Goal: Transaction & Acquisition: Purchase product/service

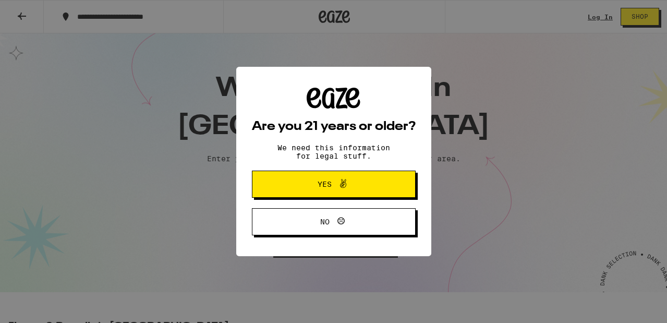
click at [309, 190] on div "Are you 21 years or older? We need this information for legal stuff. Yes No" at bounding box center [333, 161] width 667 height 323
click at [346, 182] on icon at bounding box center [343, 183] width 6 height 9
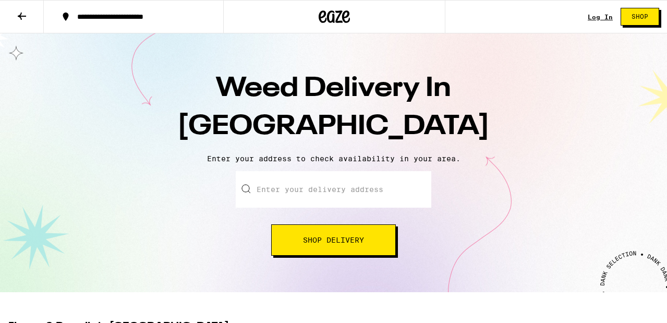
click at [318, 188] on input "Enter your delivery address" at bounding box center [334, 189] width 196 height 37
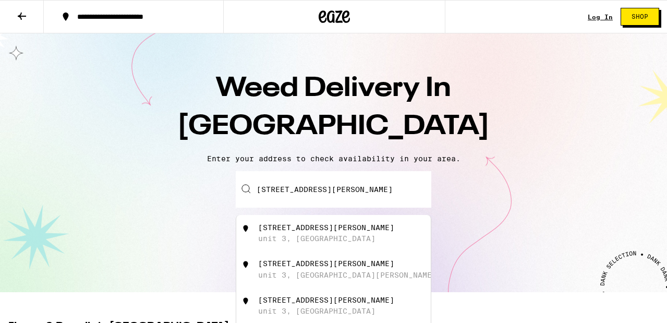
click at [322, 250] on div "[STREET_ADDRESS][PERSON_NAME]" at bounding box center [333, 233] width 195 height 37
type input "[STREET_ADDRESS][PERSON_NAME]"
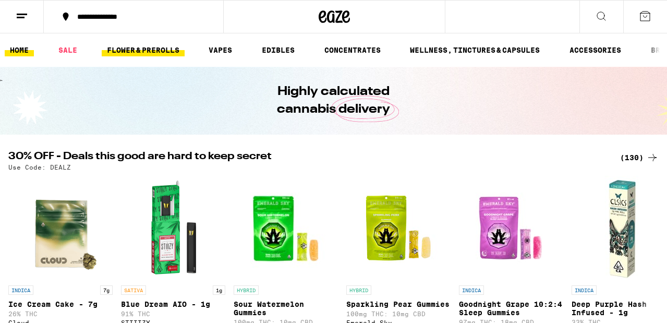
click at [143, 49] on link "FLOWER & PREROLLS" at bounding box center [143, 50] width 83 height 13
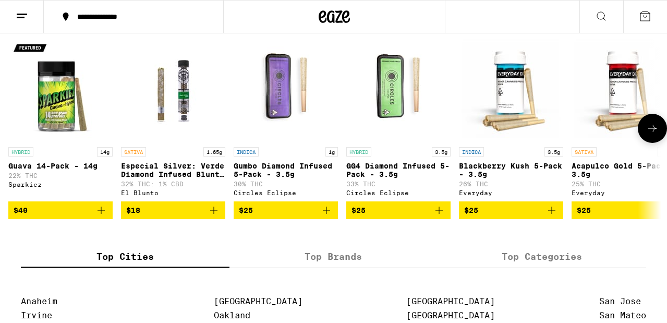
scroll to position [836, 0]
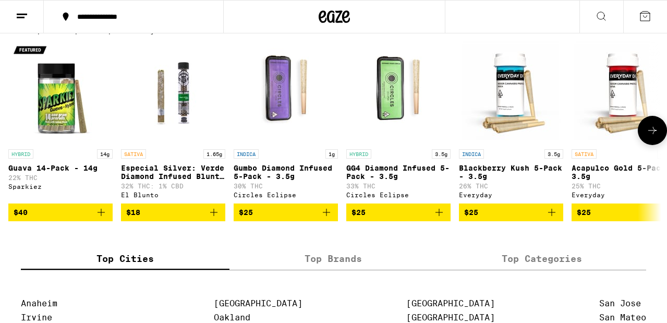
click at [651, 137] on icon at bounding box center [652, 130] width 13 height 13
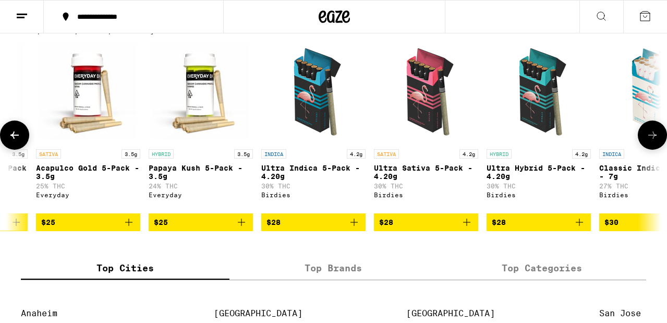
scroll to position [0, 537]
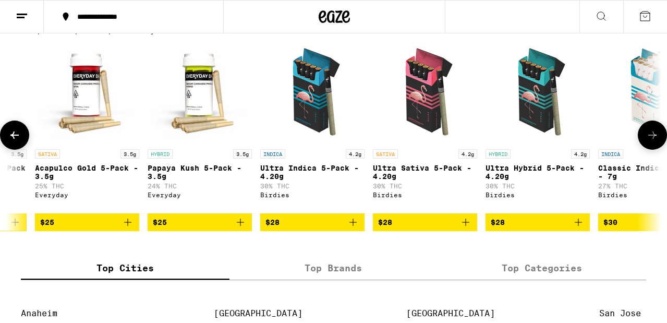
click at [651, 150] on button at bounding box center [652, 135] width 29 height 29
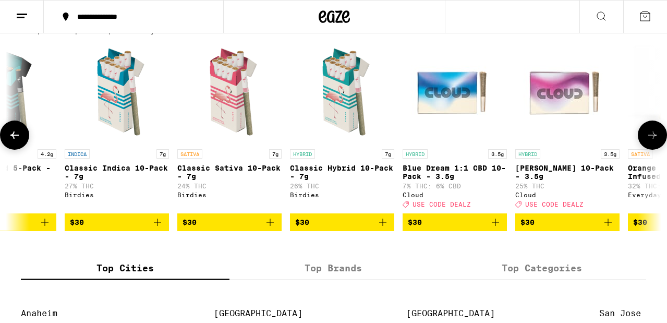
scroll to position [0, 1074]
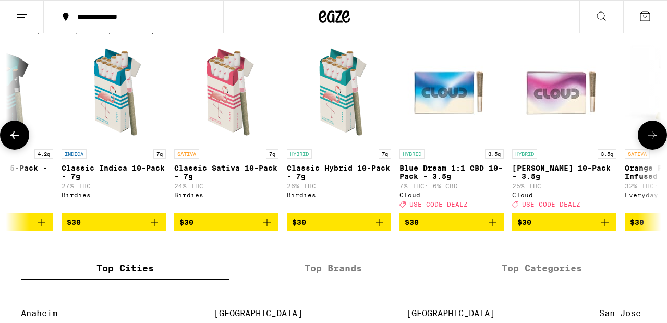
click at [221, 229] on span "$30" at bounding box center [226, 222] width 94 height 13
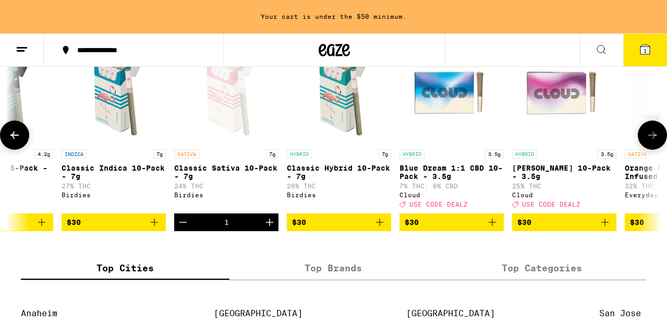
click at [650, 141] on icon at bounding box center [652, 135] width 13 height 13
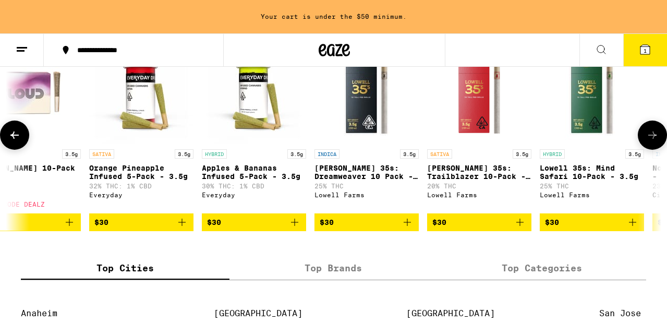
scroll to position [0, 1611]
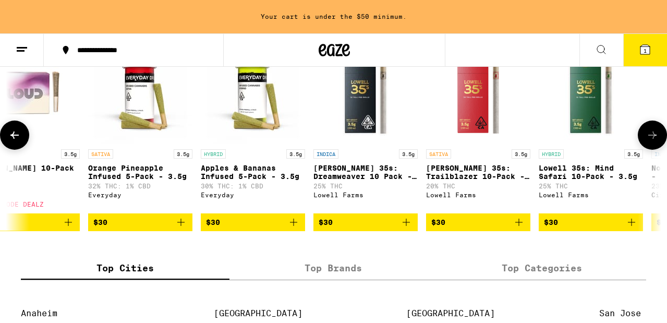
click at [147, 231] on button "$30" at bounding box center [140, 222] width 104 height 18
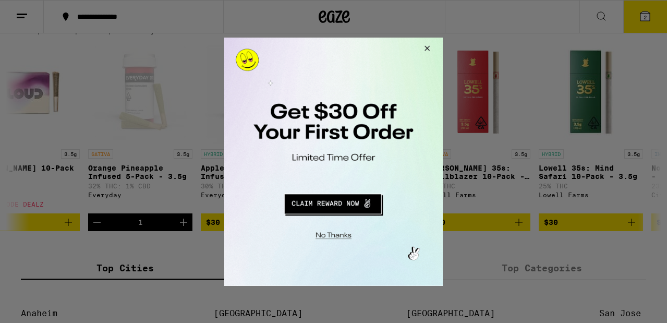
click at [326, 197] on button "Redirect to URL" at bounding box center [333, 201] width 182 height 25
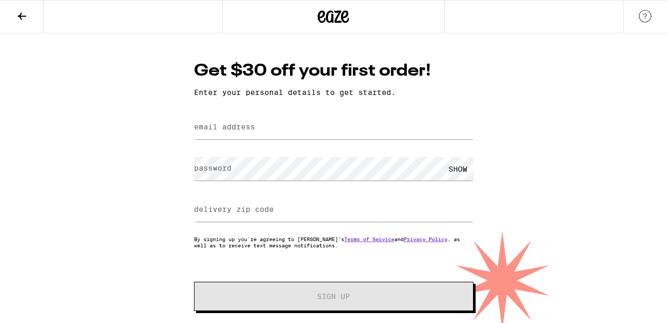
click at [254, 130] on label "email address" at bounding box center [224, 127] width 61 height 8
type input "[EMAIL_ADDRESS][DOMAIN_NAME]"
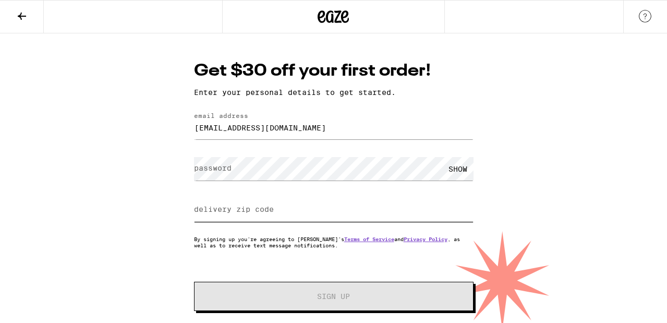
type input "94306"
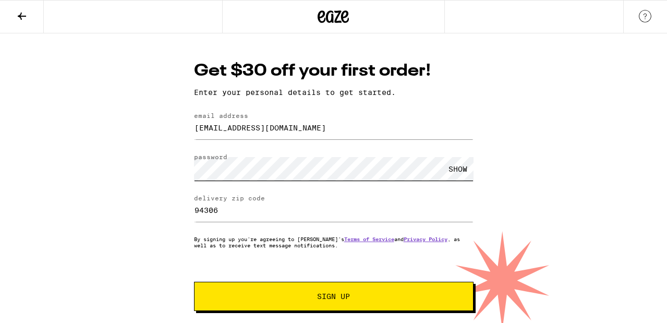
click at [194, 282] on button "Sign Up" at bounding box center [334, 296] width 280 height 29
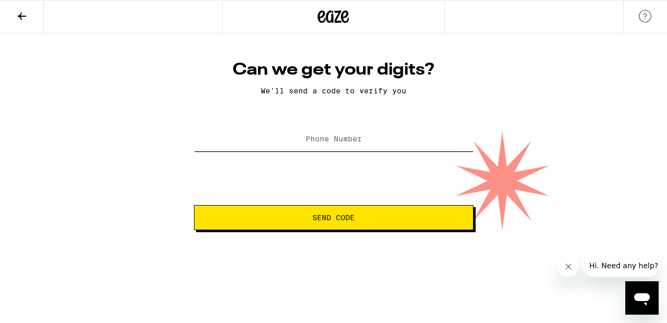
click at [366, 135] on input "Phone Number" at bounding box center [334, 139] width 280 height 23
click at [291, 151] on input "Phone Number" at bounding box center [334, 139] width 280 height 23
type input "[PHONE_NUMBER]"
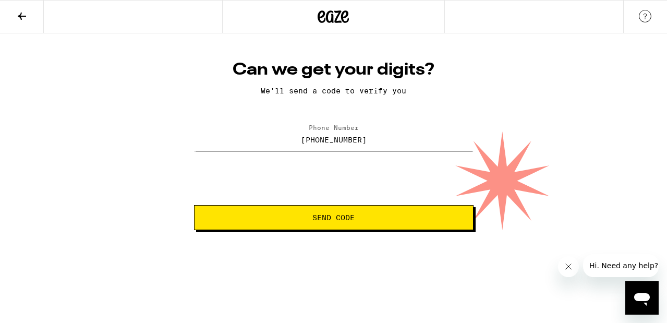
click at [311, 220] on span "Send Code" at bounding box center [334, 217] width 262 height 7
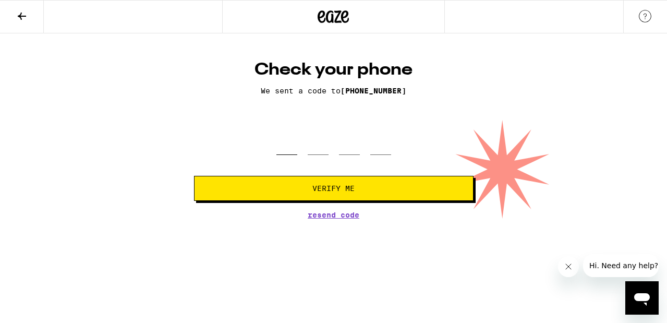
click at [286, 146] on input "tel" at bounding box center [287, 139] width 21 height 31
type input "3"
type input "0"
type input "2"
type input "9"
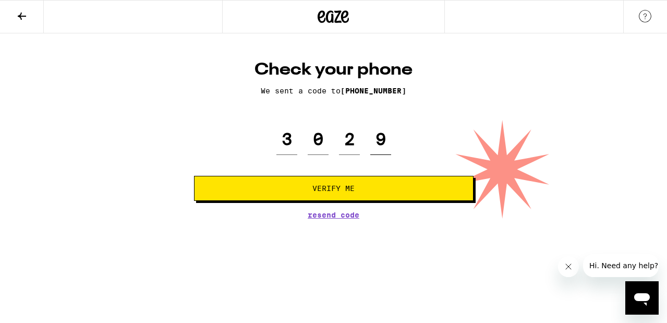
click at [194, 176] on button "Verify Me" at bounding box center [334, 188] width 280 height 25
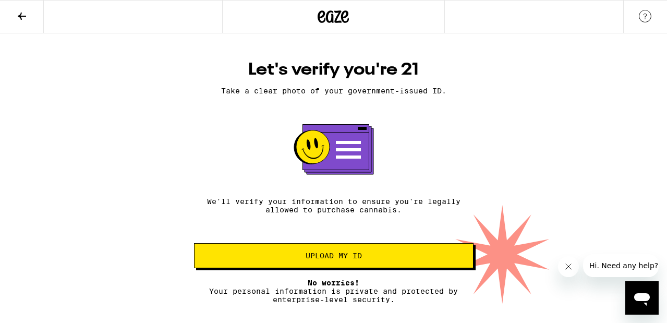
click at [342, 259] on span "Upload my ID" at bounding box center [334, 255] width 56 height 7
